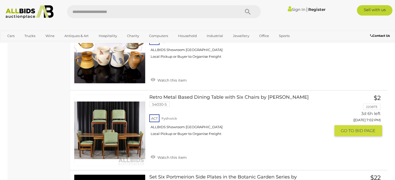
scroll to position [984, 0]
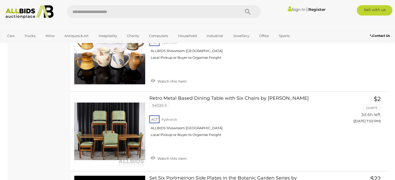
click at [375, 36] on b "Contact Us" at bounding box center [380, 36] width 20 height 4
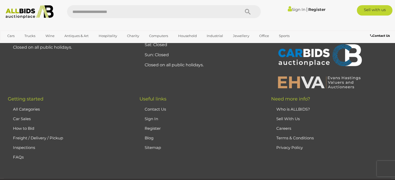
scroll to position [769, 0]
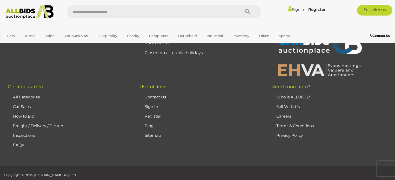
click at [49, 128] on link "Freight / Delivery / Pickup" at bounding box center [38, 125] width 50 height 5
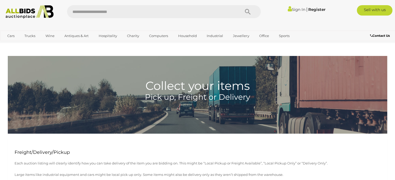
click at [20, 12] on img at bounding box center [29, 11] width 53 height 13
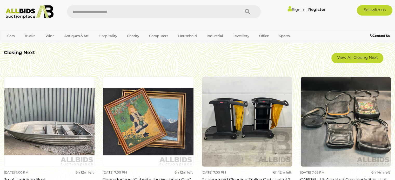
scroll to position [457, 0]
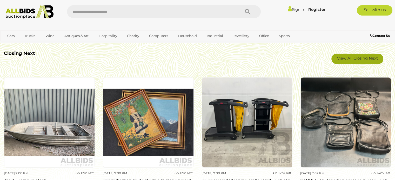
click at [361, 62] on link "View All Closing Next" at bounding box center [357, 59] width 52 height 10
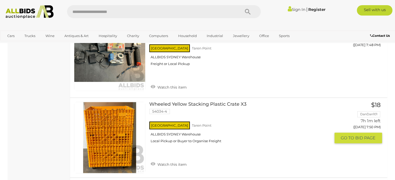
scroll to position [2566, 0]
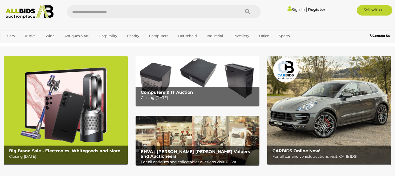
scroll to position [457, 0]
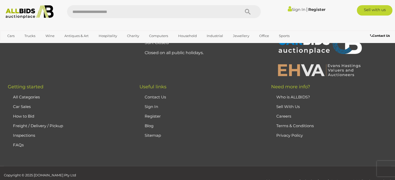
scroll to position [769, 0]
